Goal: Information Seeking & Learning: Learn about a topic

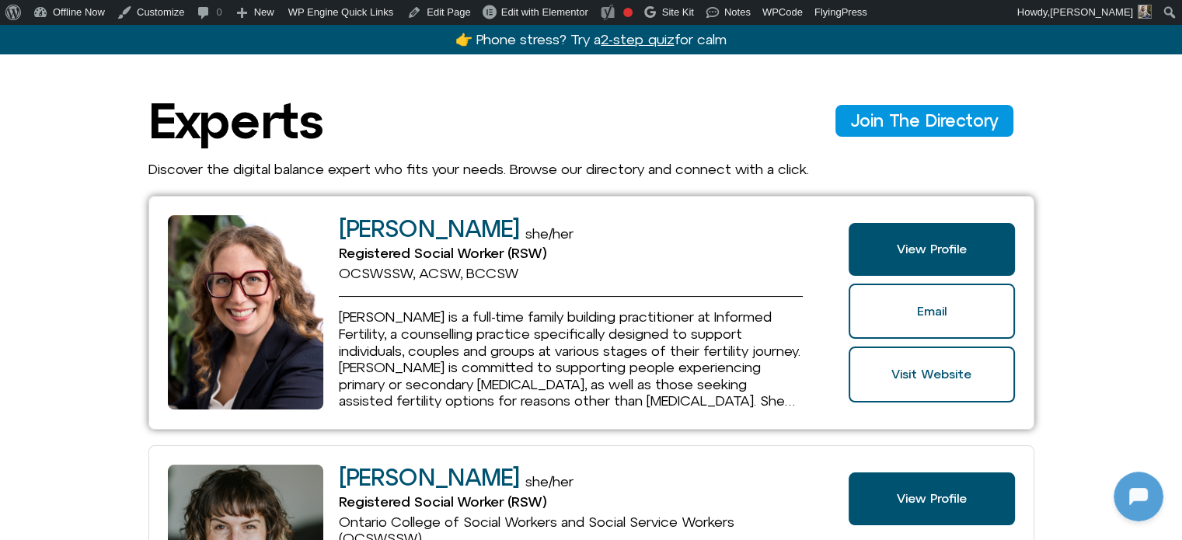
scroll to position [78, 0]
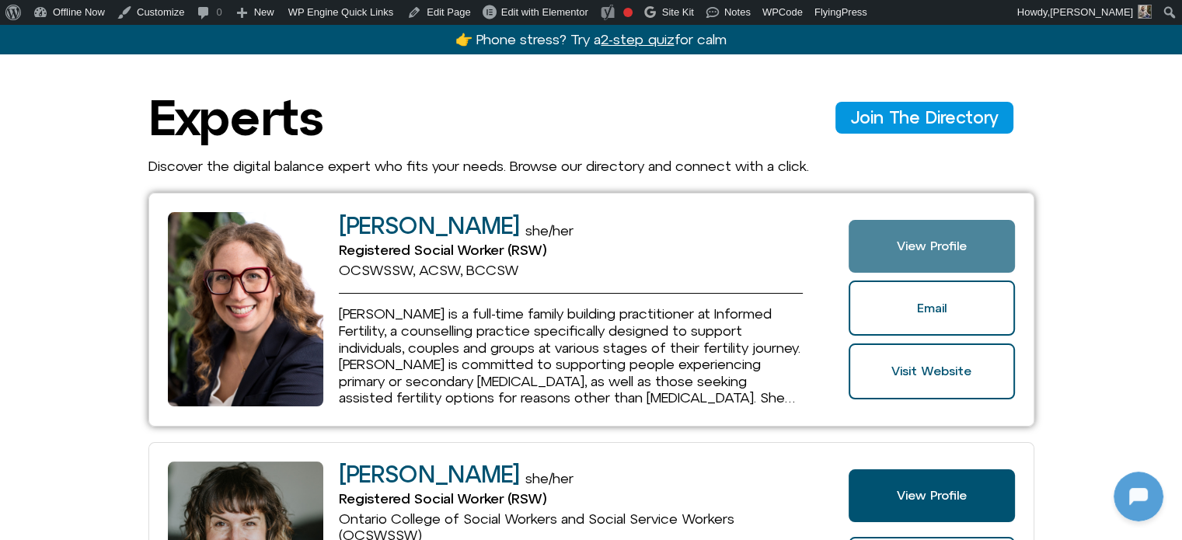
click at [957, 226] on link "View Profile" at bounding box center [930, 246] width 165 height 53
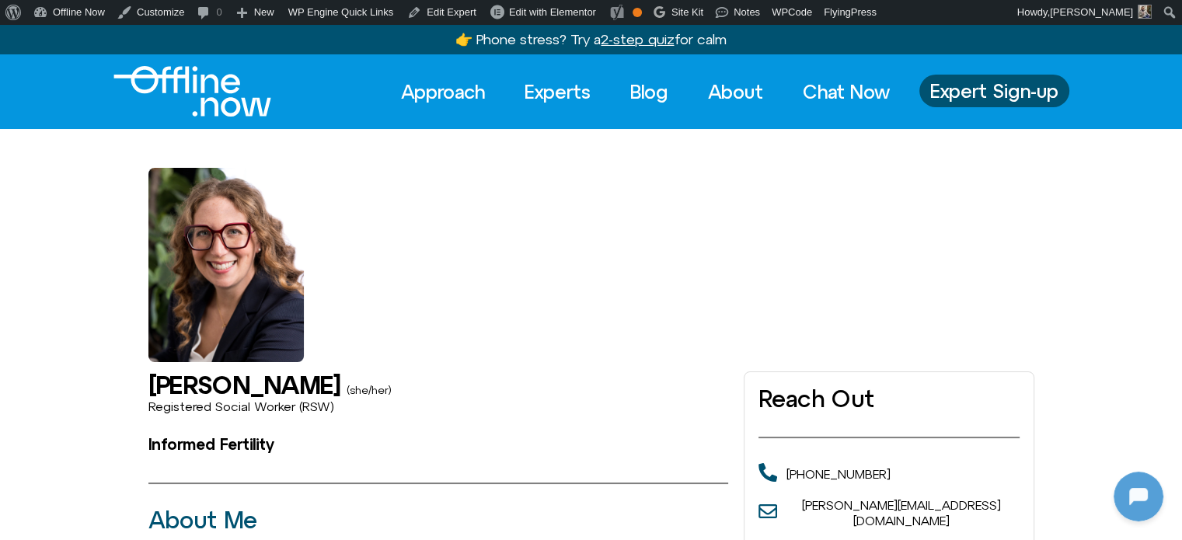
drag, startPoint x: 625, startPoint y: 342, endPoint x: 614, endPoint y: 338, distance: 11.5
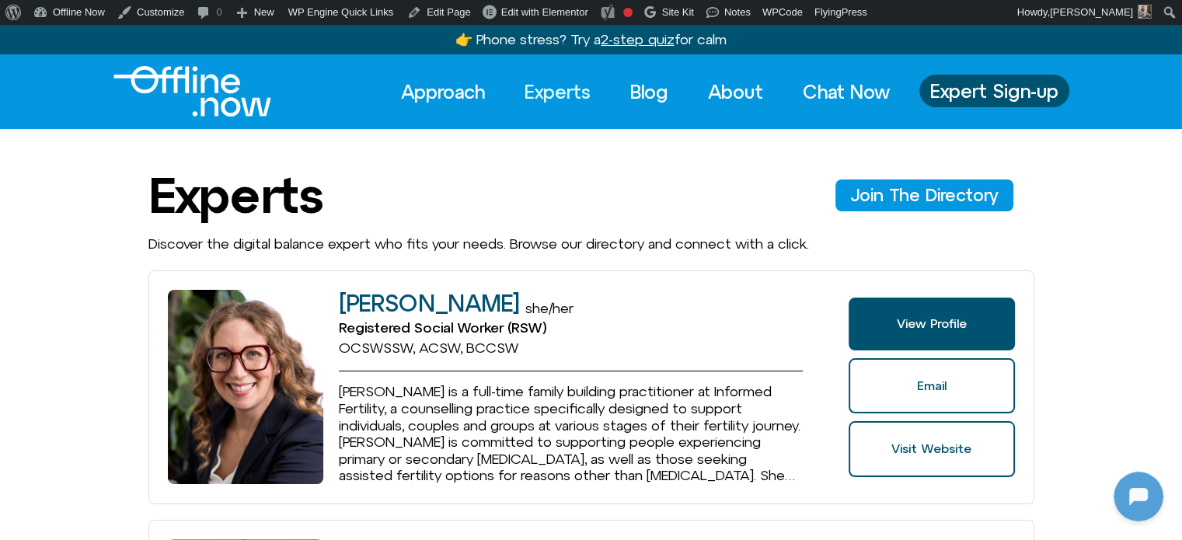
click at [204, 96] on img "Logo" at bounding box center [192, 91] width 158 height 50
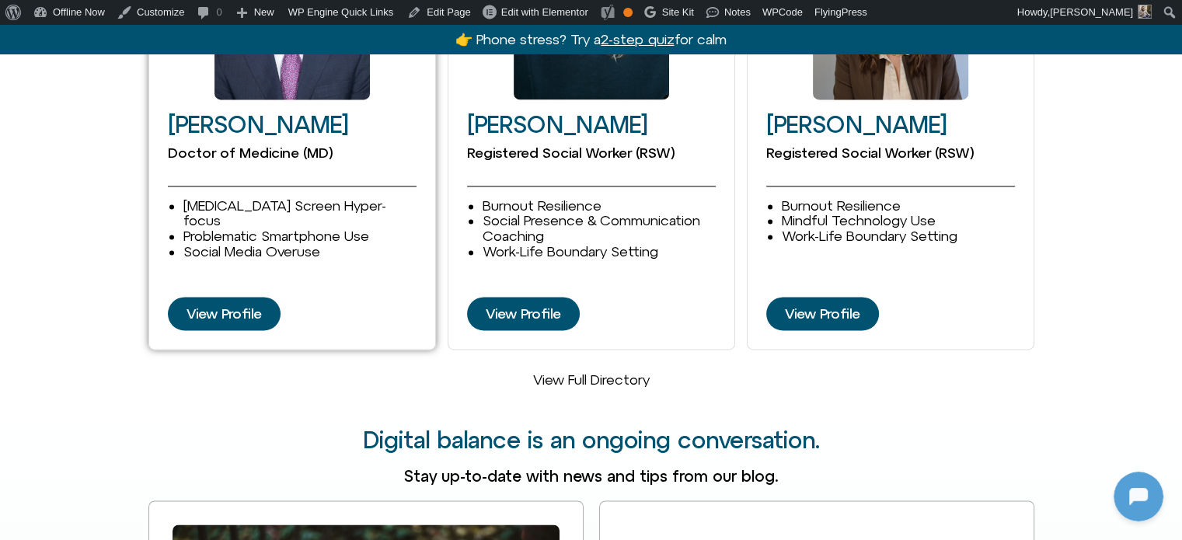
scroll to position [2175, 0]
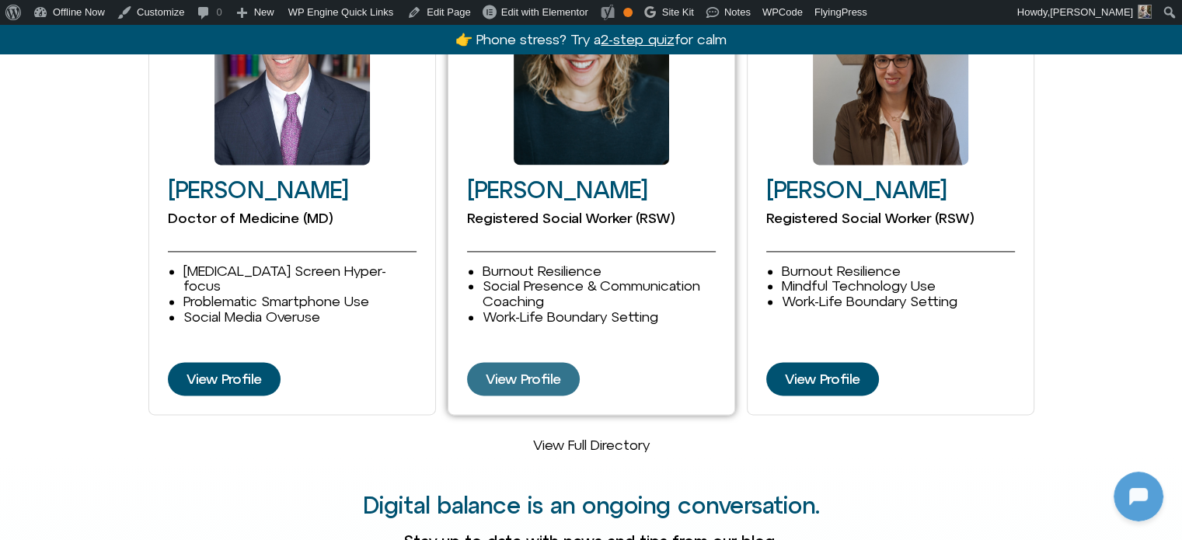
click at [538, 371] on span "View Profile" at bounding box center [523, 379] width 75 height 16
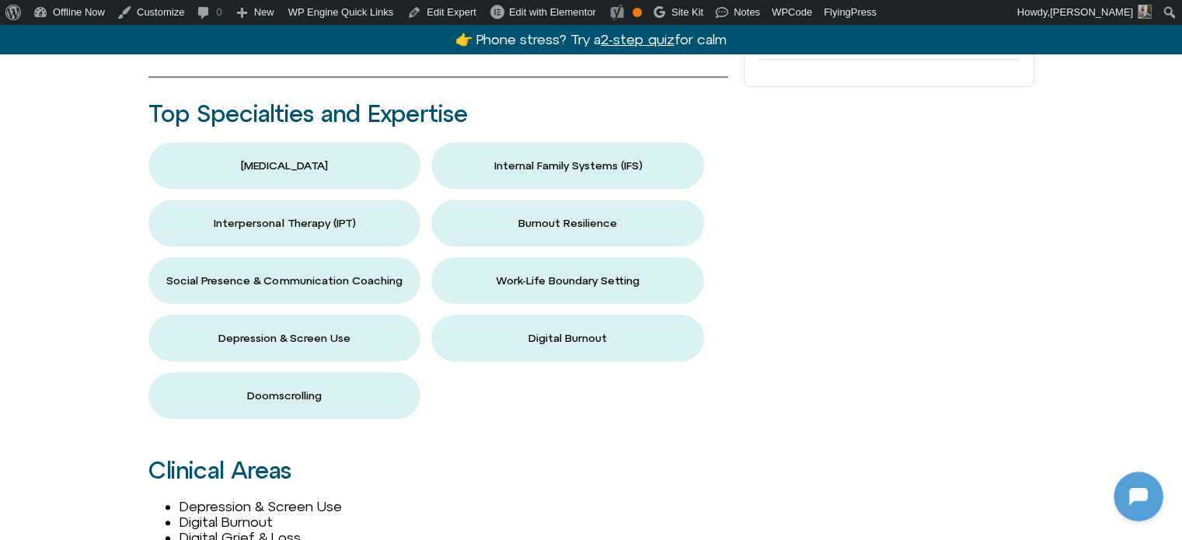
scroll to position [1165, 0]
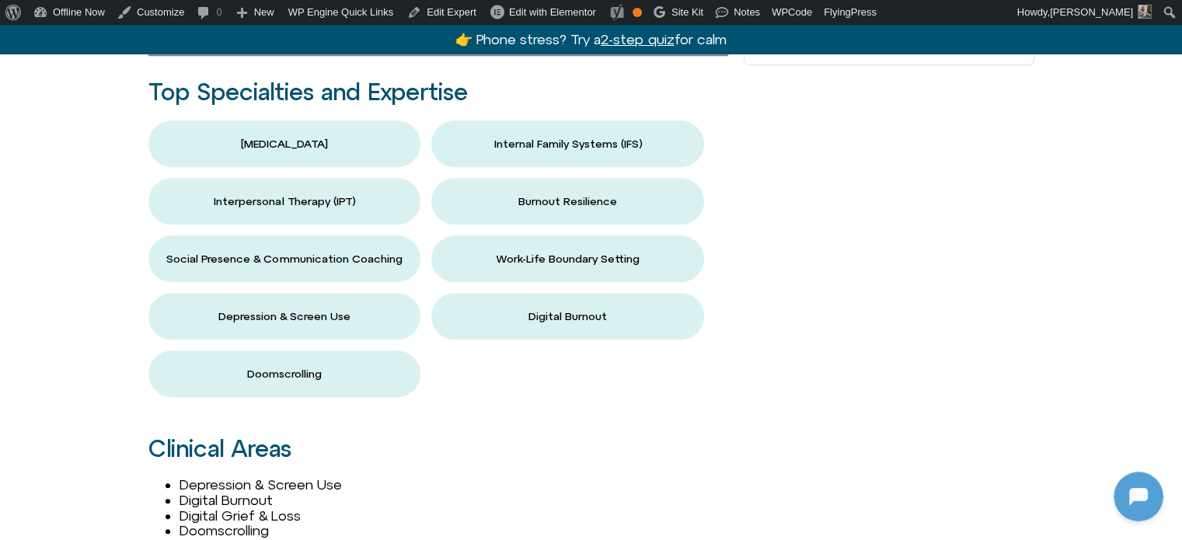
click at [603, 198] on button "Burnout Resilience" at bounding box center [567, 201] width 273 height 47
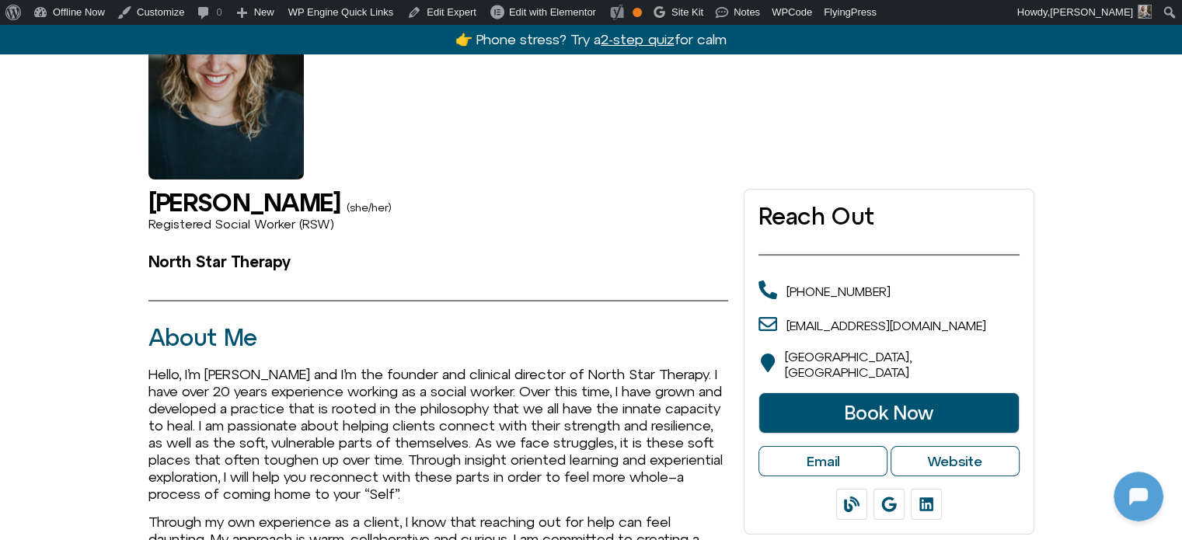
scroll to position [233, 0]
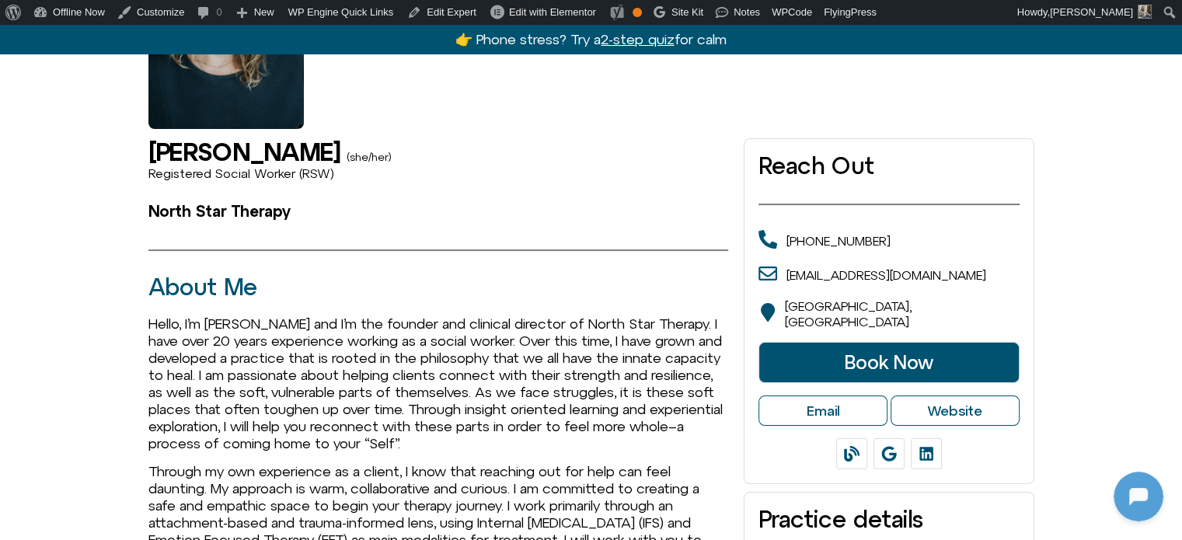
click at [202, 101] on div at bounding box center [225, 32] width 155 height 194
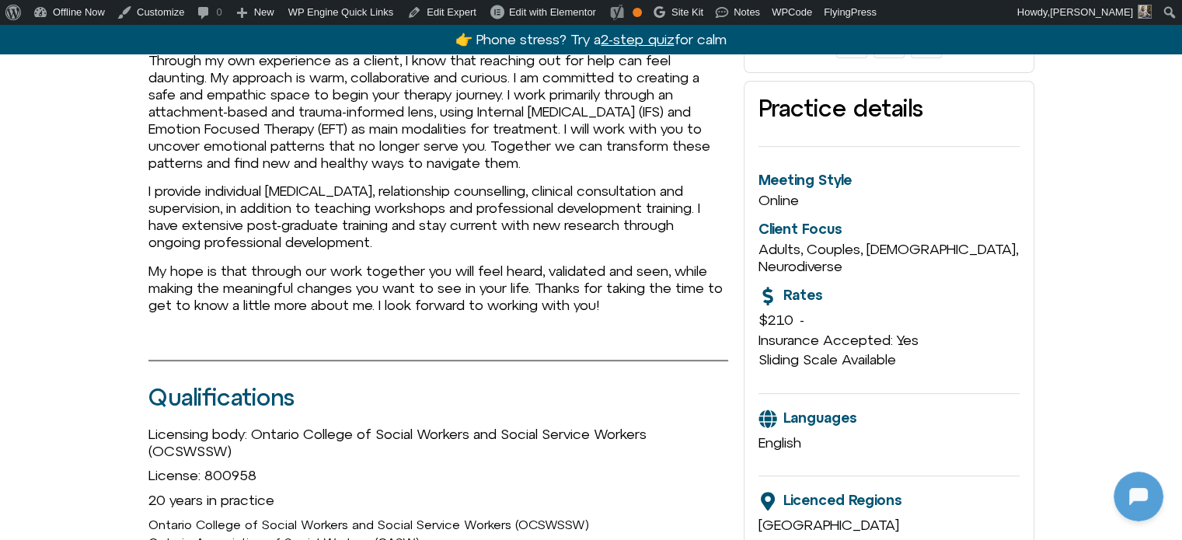
scroll to position [699, 0]
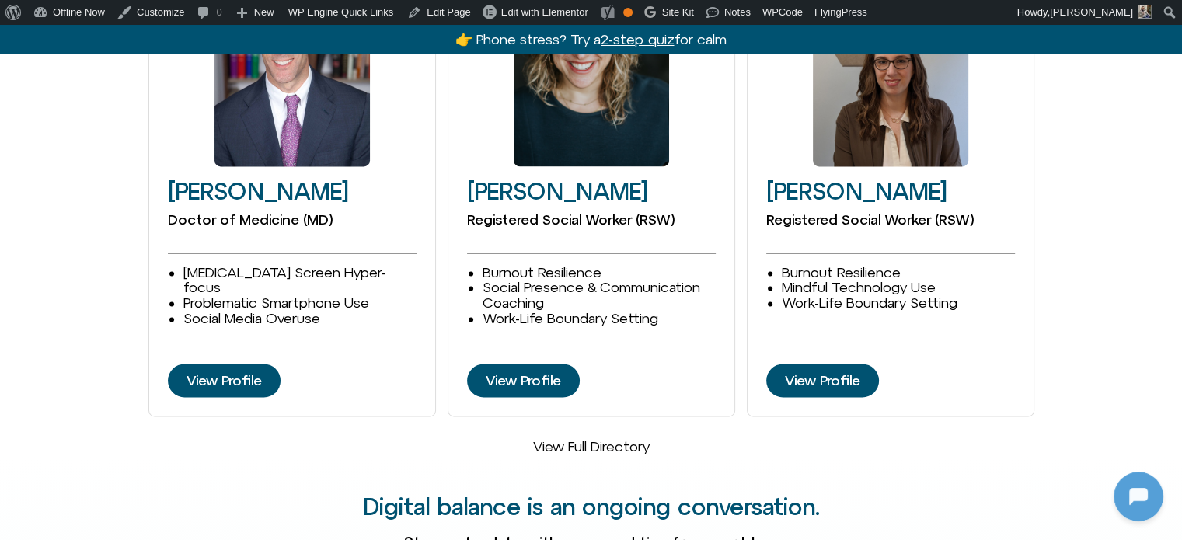
scroll to position [2175, 0]
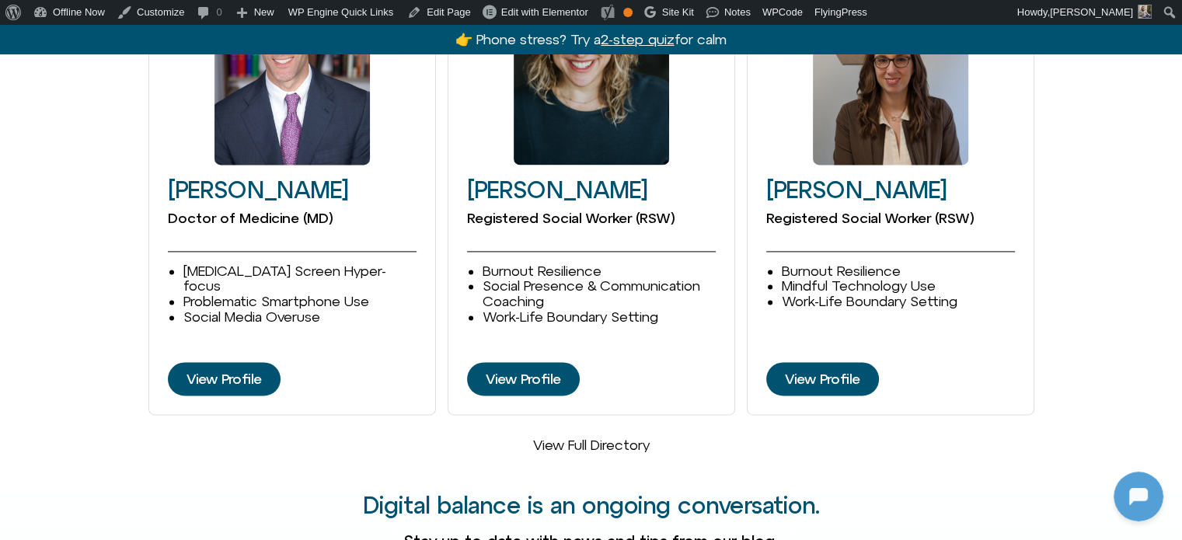
click at [1134, 242] on div "[PERSON_NAME] Doctor of Medicine (MD) [MEDICAL_DATA] Screen Hyper-focus Problem…" at bounding box center [591, 202] width 1182 height 503
click at [1075, 279] on div "David Goldenberg Doctor of Medicine (MD) ADHD Screen Hyper-focus Problematic Sm…" at bounding box center [591, 202] width 1182 height 503
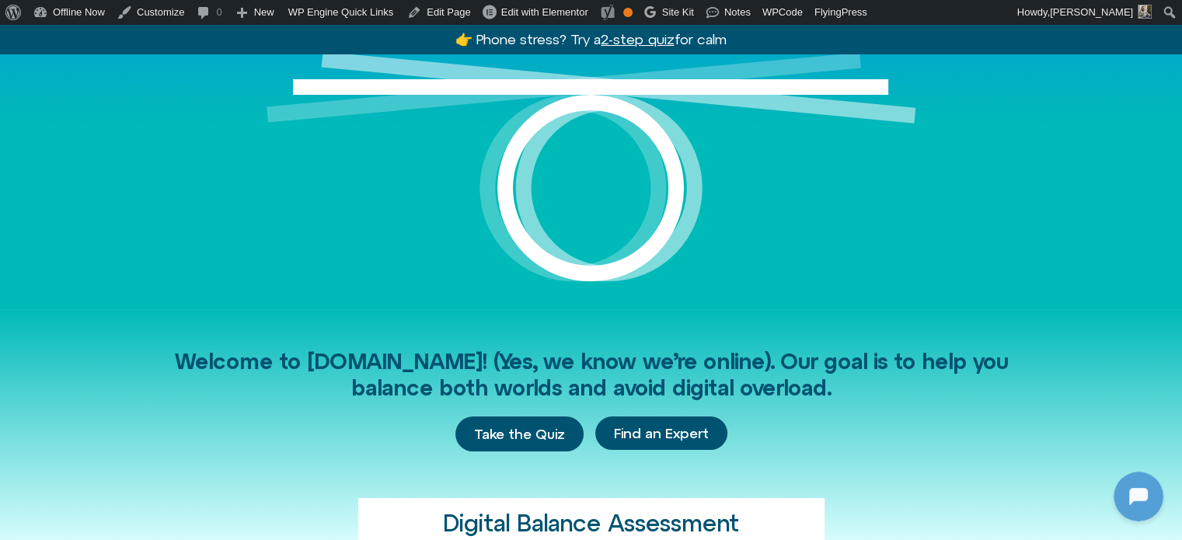
scroll to position [0, 0]
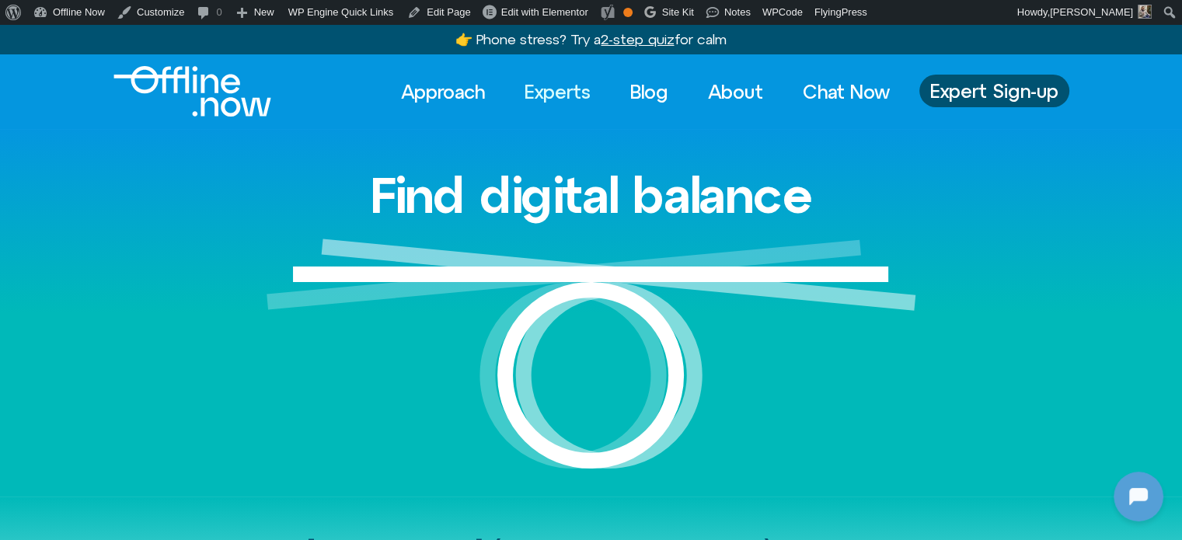
click at [556, 96] on link "Experts" at bounding box center [557, 92] width 94 height 34
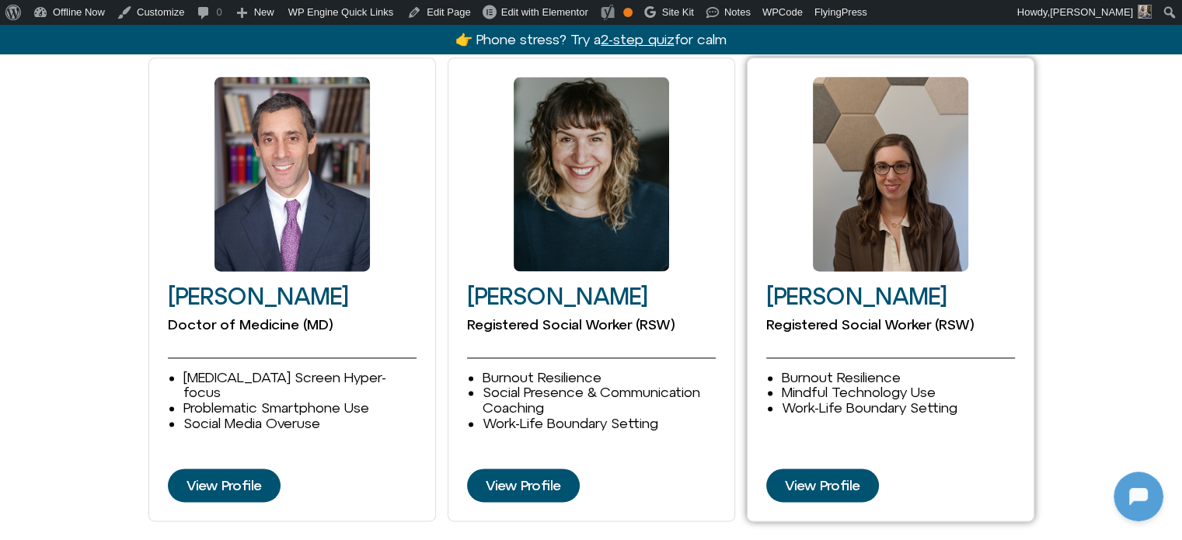
scroll to position [2020, 0]
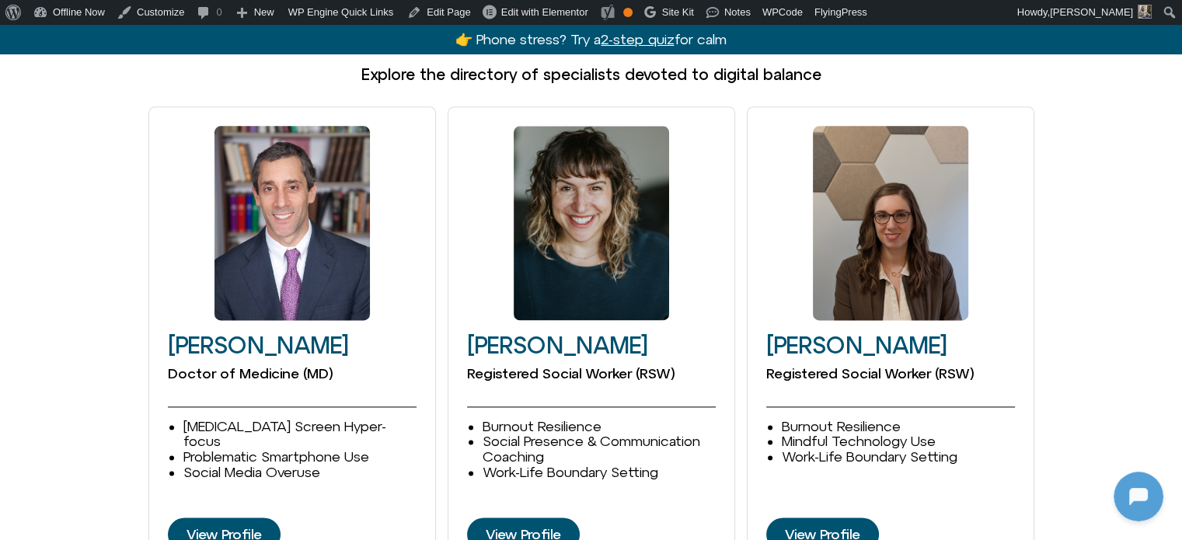
drag, startPoint x: 103, startPoint y: 273, endPoint x: 110, endPoint y: 275, distance: 7.9
click at [102, 273] on div "David Goldenberg Doctor of Medicine (MD) ADHD Screen Hyper-focus Problematic Sm…" at bounding box center [591, 357] width 1182 height 503
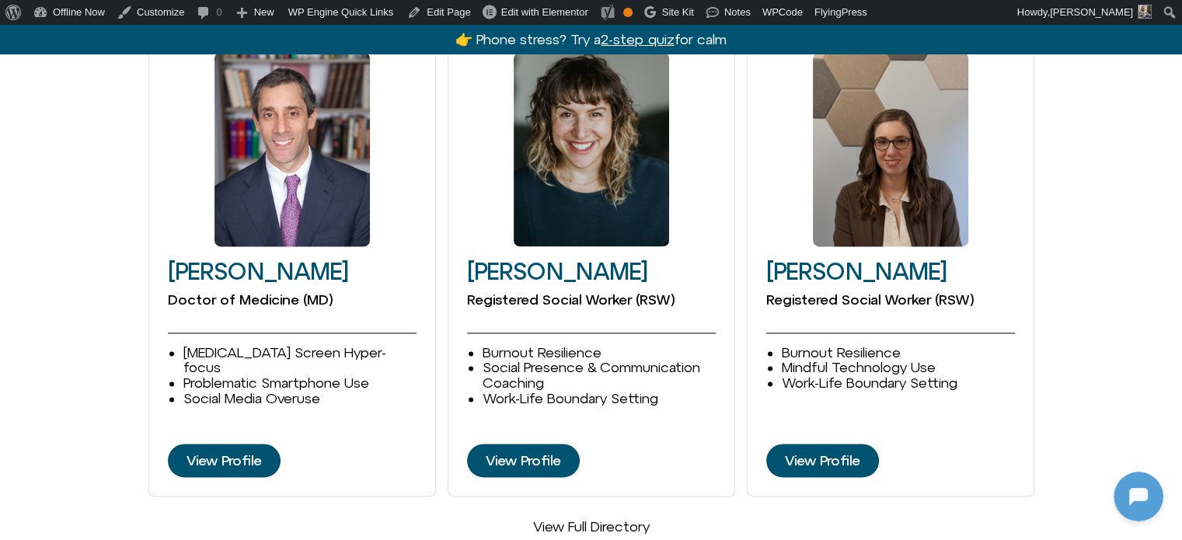
scroll to position [2098, 0]
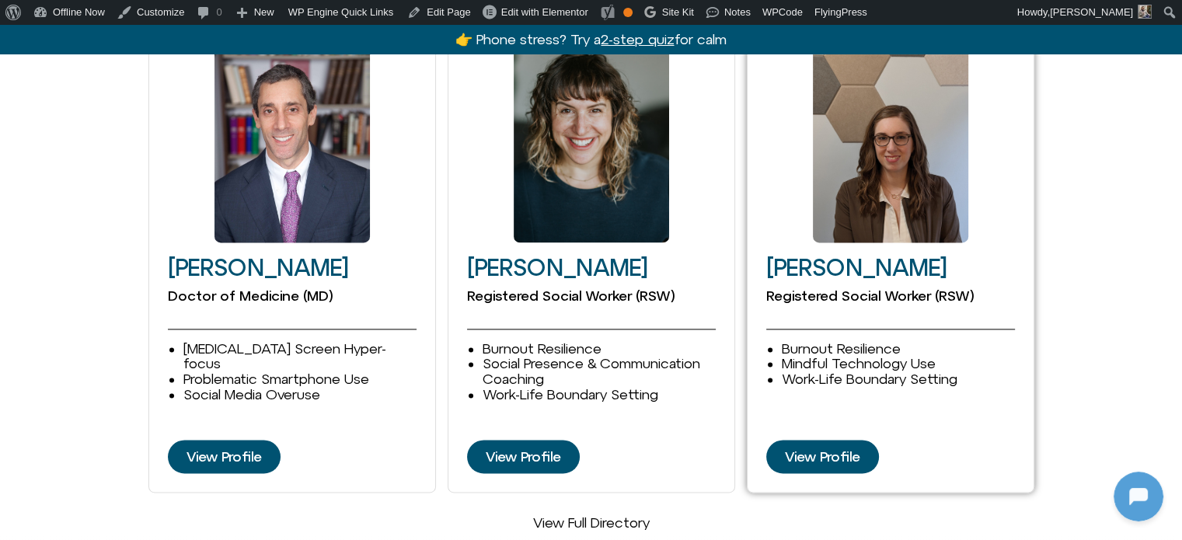
drag, startPoint x: 1105, startPoint y: 369, endPoint x: 946, endPoint y: 369, distance: 159.3
click at [1106, 369] on div "David Goldenberg Doctor of Medicine (MD) ADHD Screen Hyper-focus Problematic Sm…" at bounding box center [591, 280] width 1182 height 503
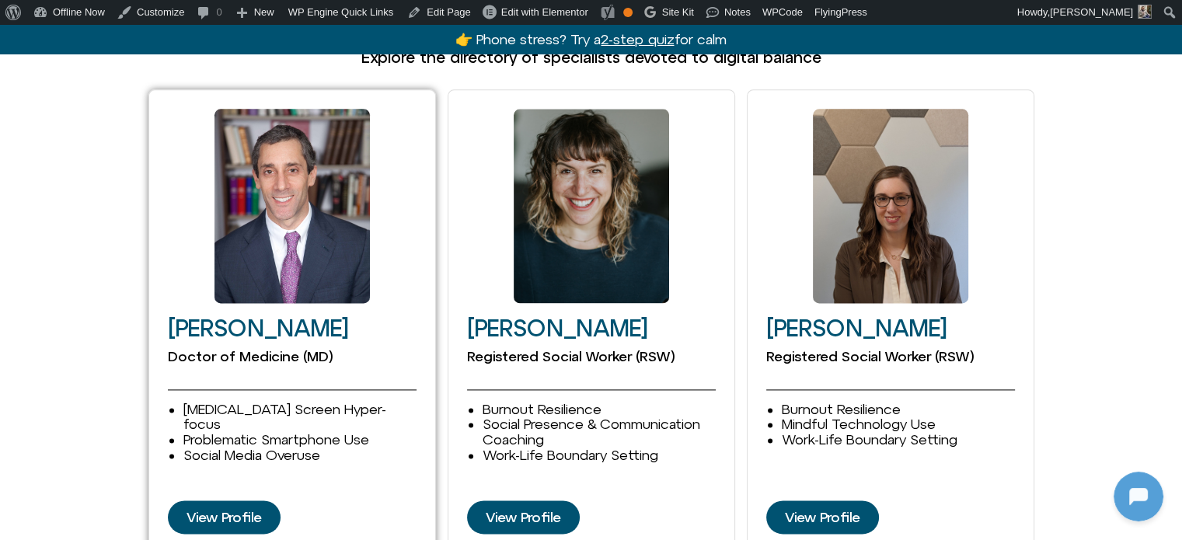
scroll to position [2020, 0]
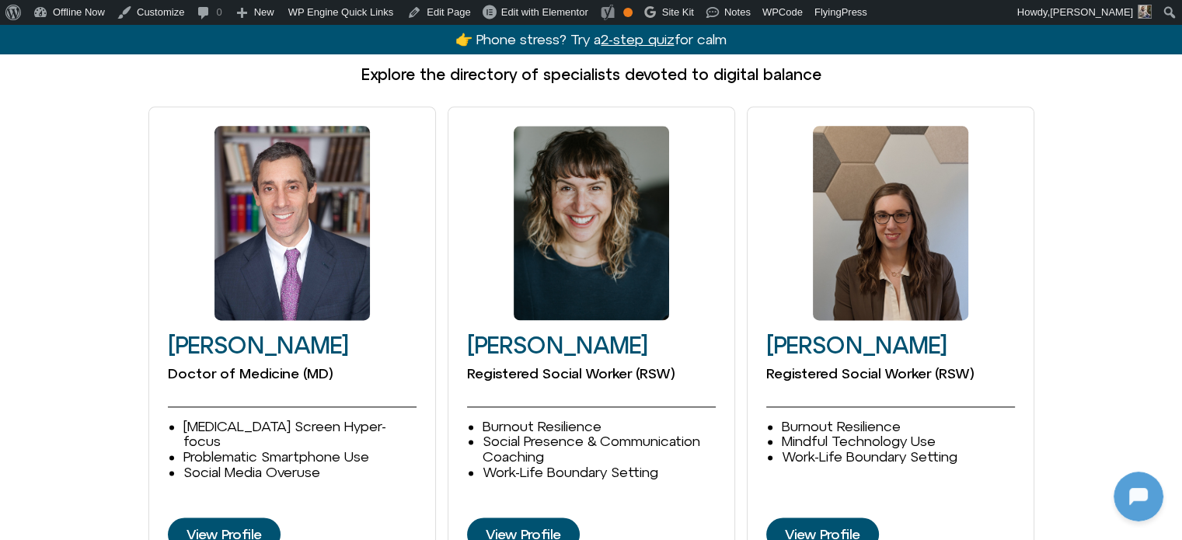
click at [81, 167] on div "David Goldenberg Doctor of Medicine (MD) ADHD Screen Hyper-focus Problematic Sm…" at bounding box center [591, 357] width 1182 height 503
click at [1090, 173] on div "David Goldenberg Doctor of Medicine (MD) ADHD Screen Hyper-focus Problematic Sm…" at bounding box center [591, 357] width 1182 height 503
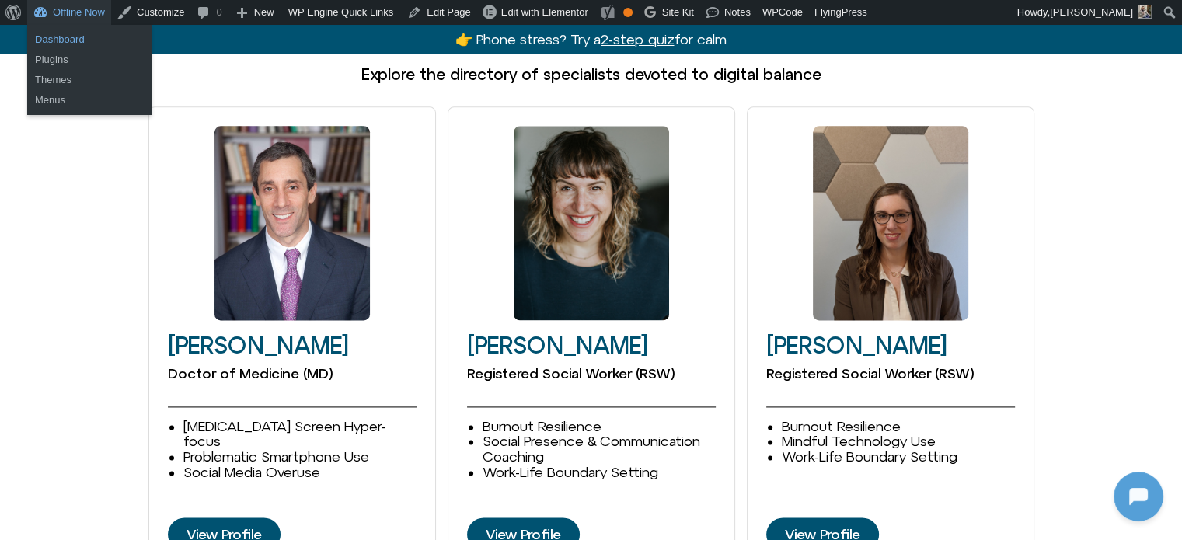
click at [81, 30] on link "Dashboard" at bounding box center [89, 40] width 124 height 20
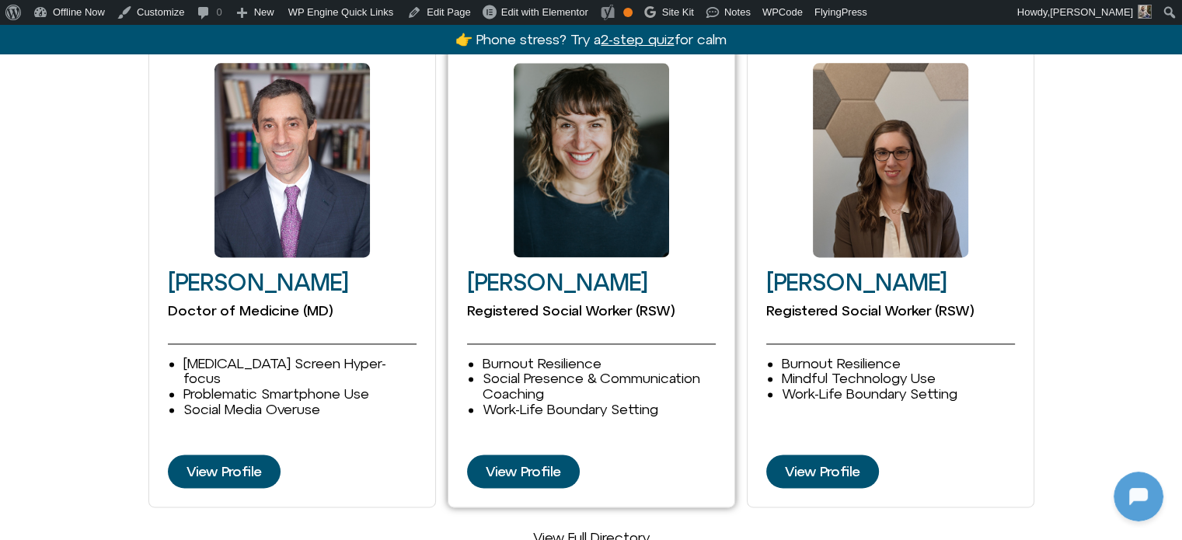
scroll to position [2087, 0]
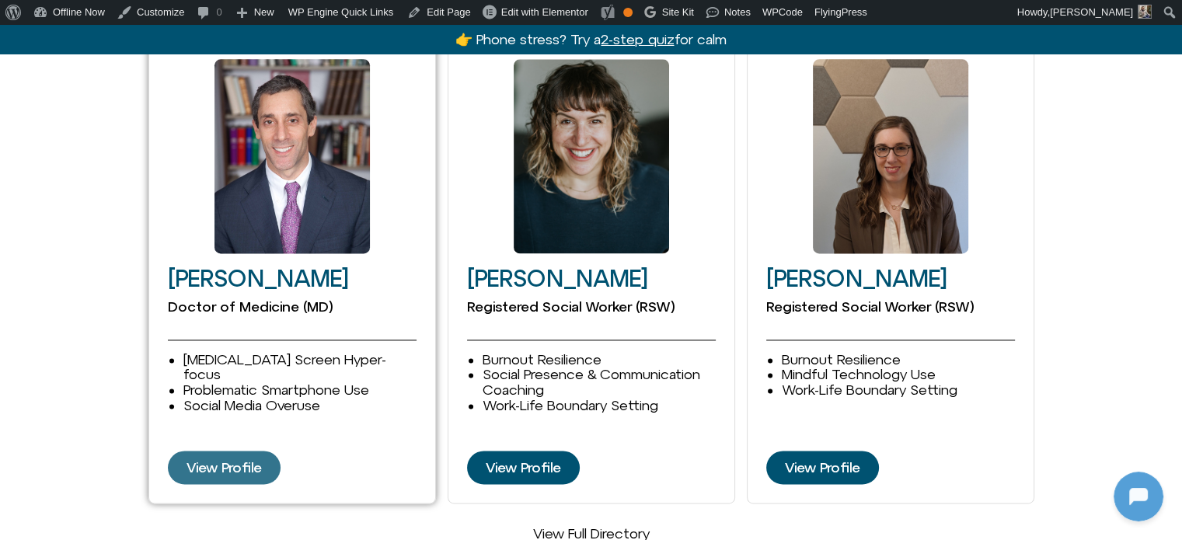
click at [230, 460] on span "View Profile" at bounding box center [223, 468] width 75 height 16
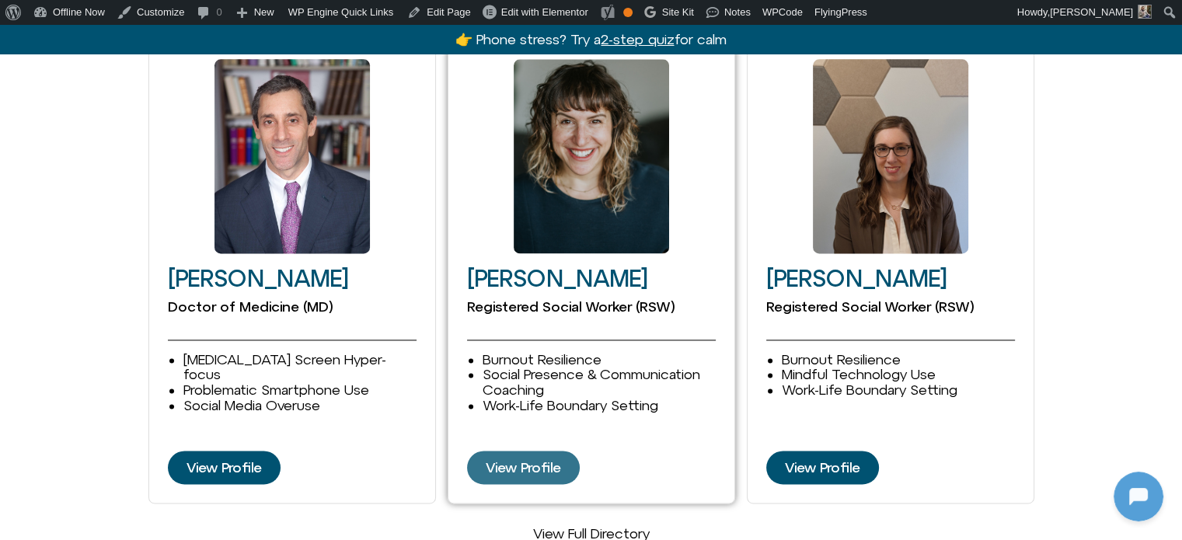
click at [555, 451] on link "View Profile" at bounding box center [523, 468] width 113 height 34
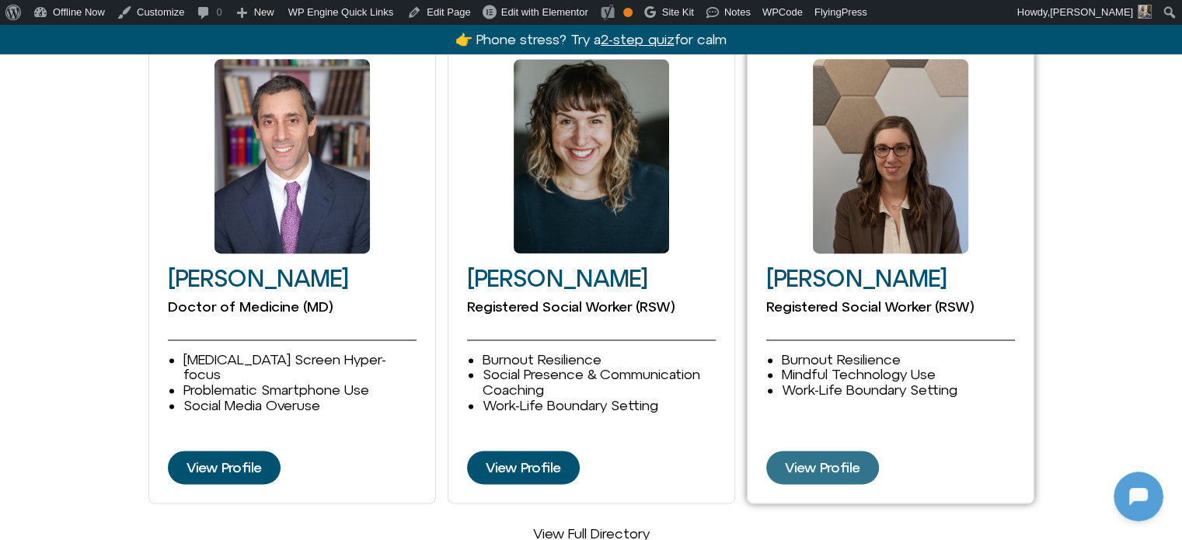
click at [802, 460] on span "View Profile" at bounding box center [822, 468] width 75 height 16
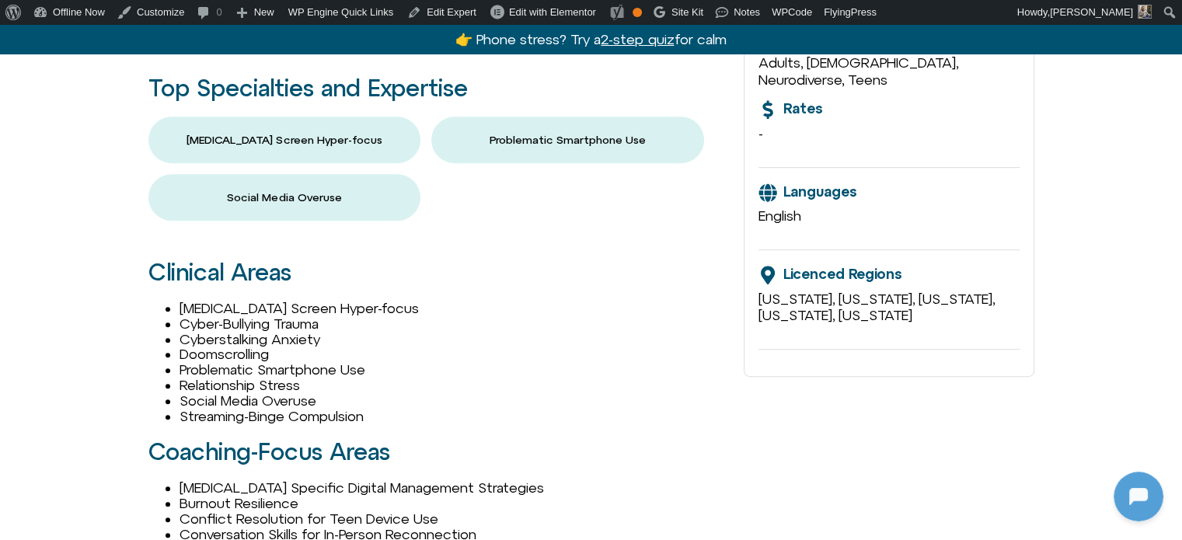
scroll to position [699, 0]
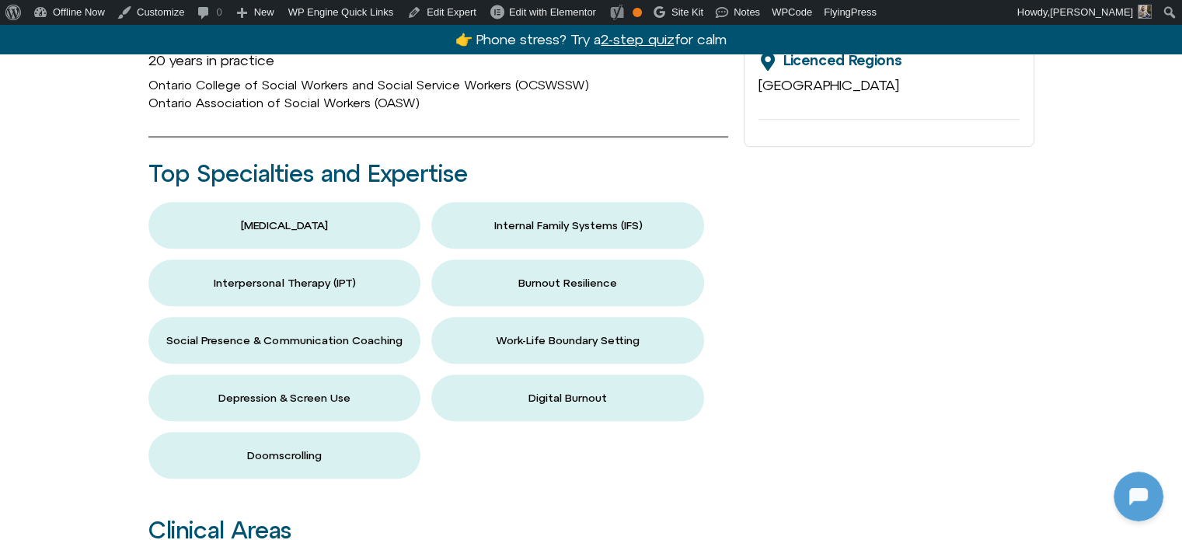
scroll to position [1088, 0]
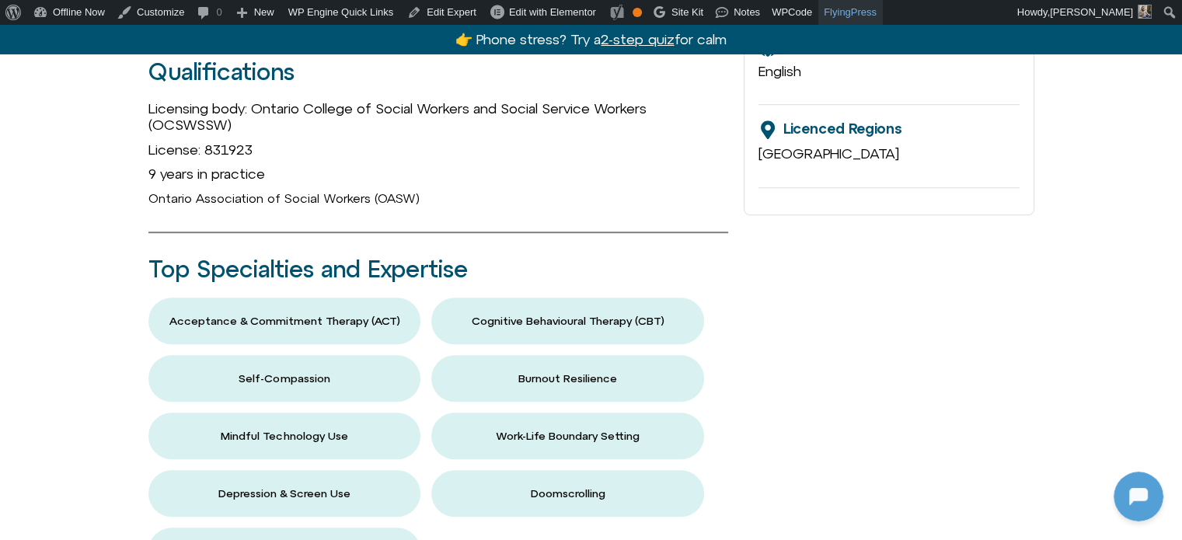
scroll to position [1010, 0]
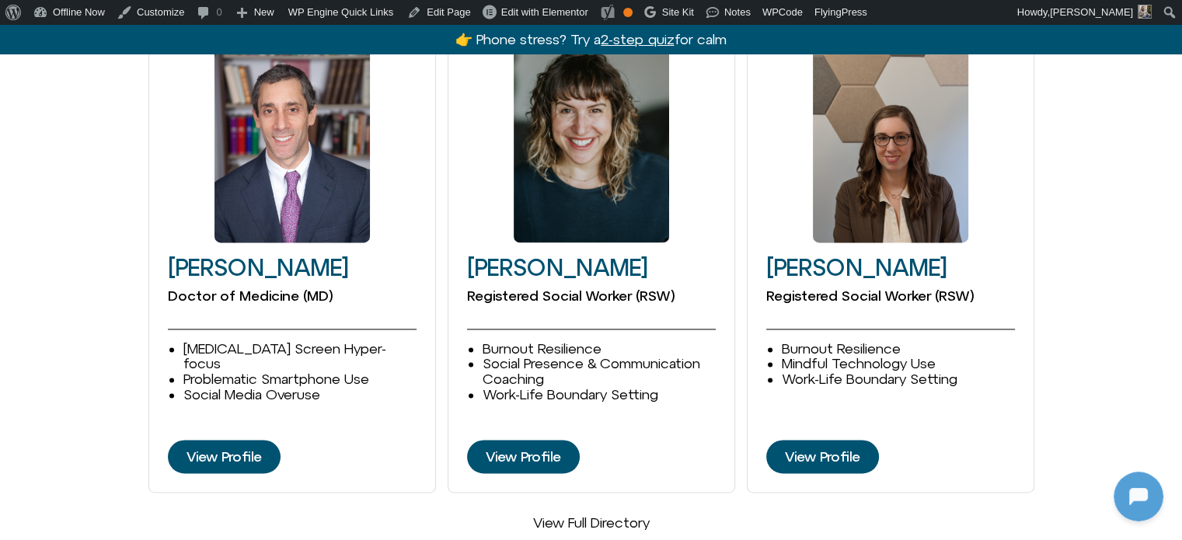
scroll to position [2098, 0]
